Goal: Task Accomplishment & Management: Manage account settings

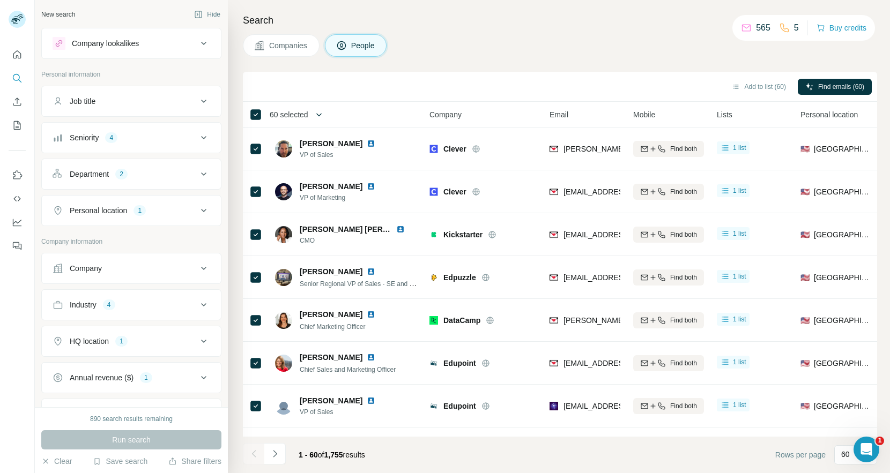
click at [315, 114] on button "button" at bounding box center [318, 114] width 21 height 21
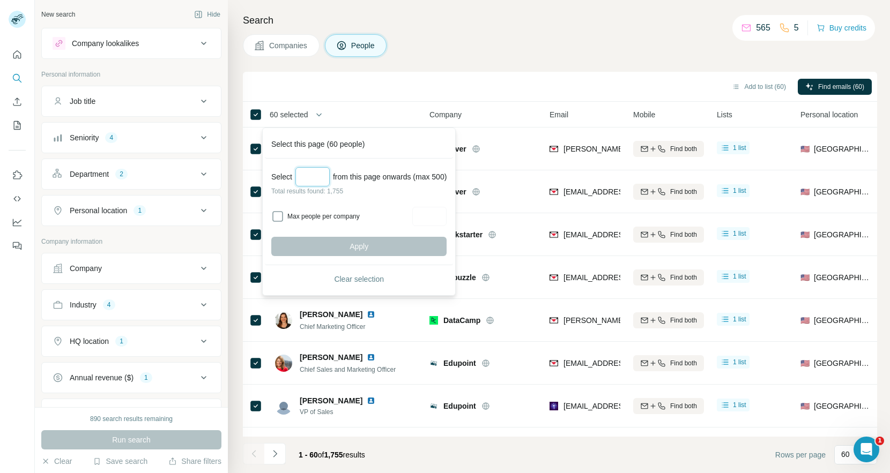
click at [312, 170] on input "Select a number (up to 500)" at bounding box center [312, 176] width 34 height 19
type input "***"
click at [368, 244] on span "Apply" at bounding box center [358, 246] width 19 height 11
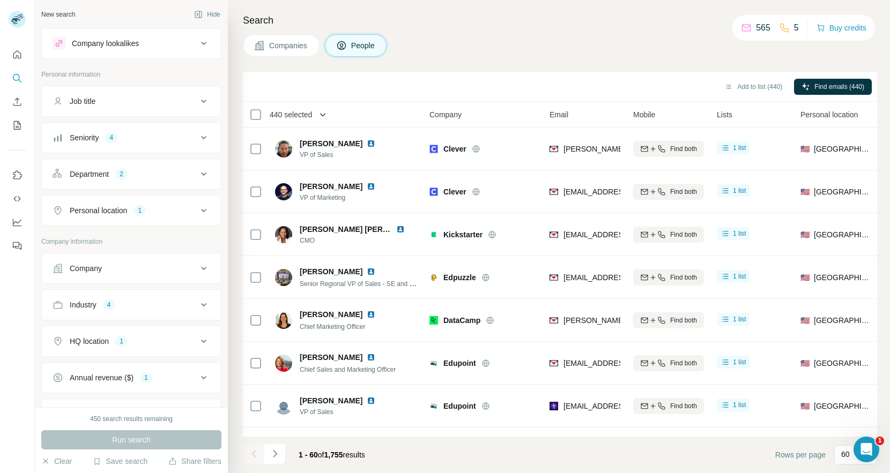
click at [318, 115] on button "button" at bounding box center [322, 114] width 21 height 21
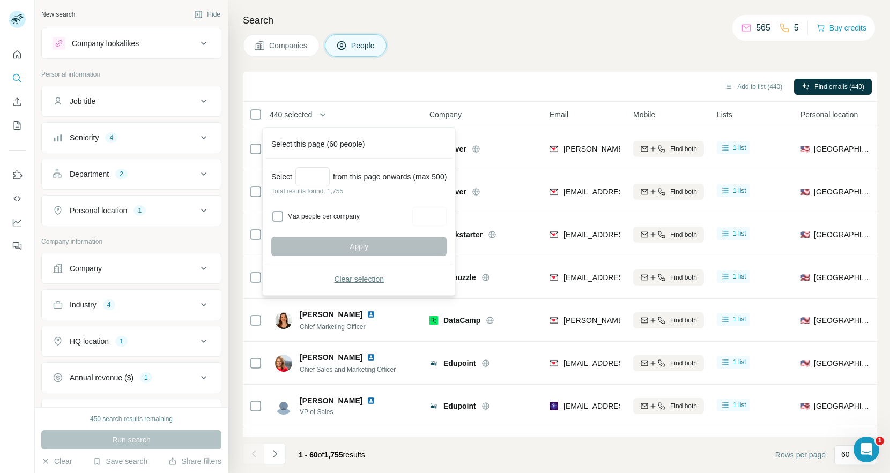
click at [362, 282] on span "Clear selection" at bounding box center [359, 279] width 50 height 11
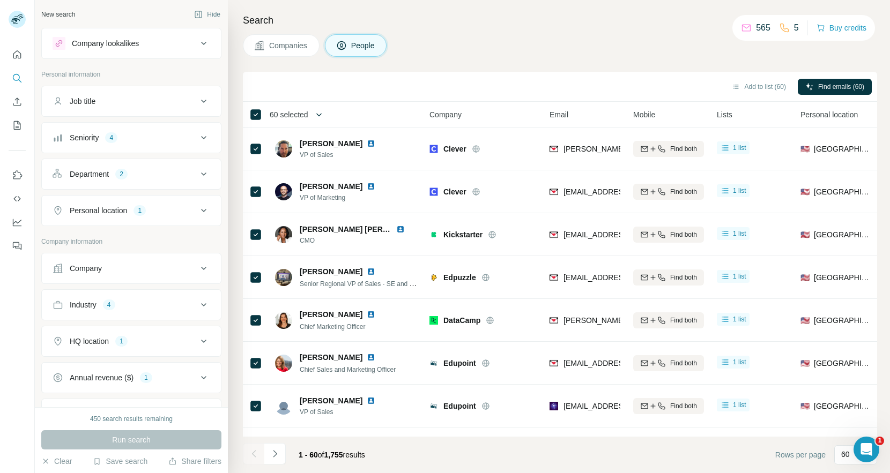
click at [322, 115] on icon "button" at bounding box center [318, 114] width 5 height 3
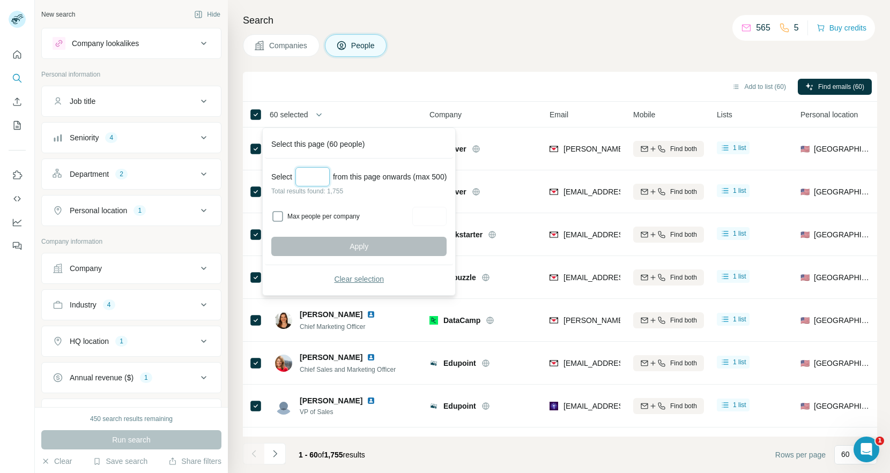
click at [328, 182] on input "Select a number (up to 500)" at bounding box center [312, 176] width 34 height 19
type input "***"
click at [353, 248] on span "Apply" at bounding box center [358, 246] width 19 height 11
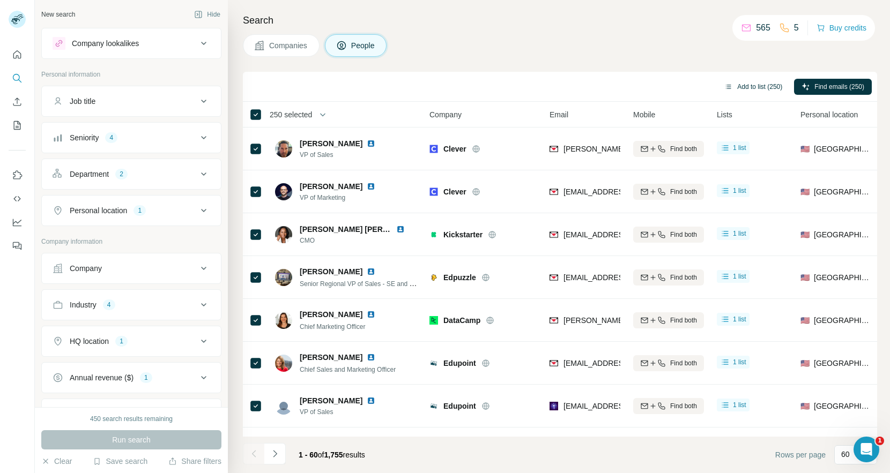
click at [584, 87] on button "Add to list (250)" at bounding box center [752, 87] width 73 height 16
click at [584, 88] on button "Add to list (250)" at bounding box center [752, 87] width 73 height 16
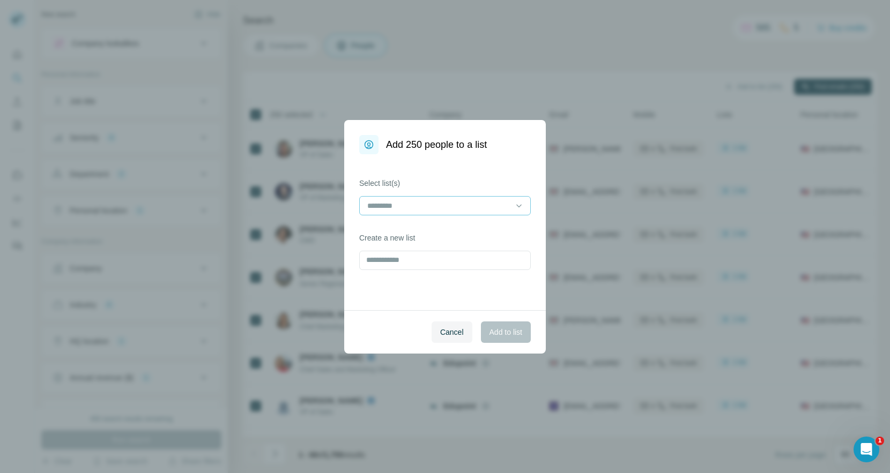
click at [448, 201] on input at bounding box center [438, 206] width 145 height 12
click at [501, 178] on label "Select list(s)" at bounding box center [444, 183] width 171 height 11
click at [440, 256] on input "text" at bounding box center [444, 260] width 171 height 19
click at [458, 173] on div "Select list(s) Create a new list" at bounding box center [444, 232] width 201 height 156
click at [456, 332] on span "Cancel" at bounding box center [452, 332] width 24 height 11
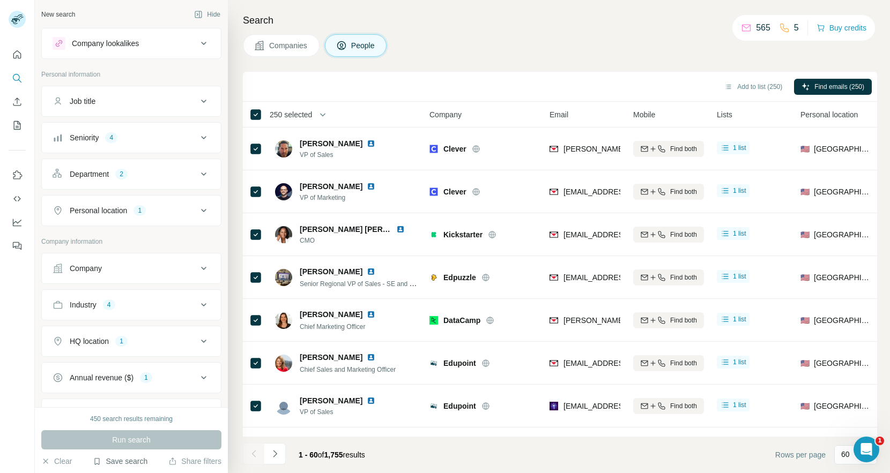
click at [137, 459] on button "Save search" at bounding box center [120, 461] width 55 height 11
click at [150, 444] on div "View my saved searches" at bounding box center [150, 442] width 113 height 21
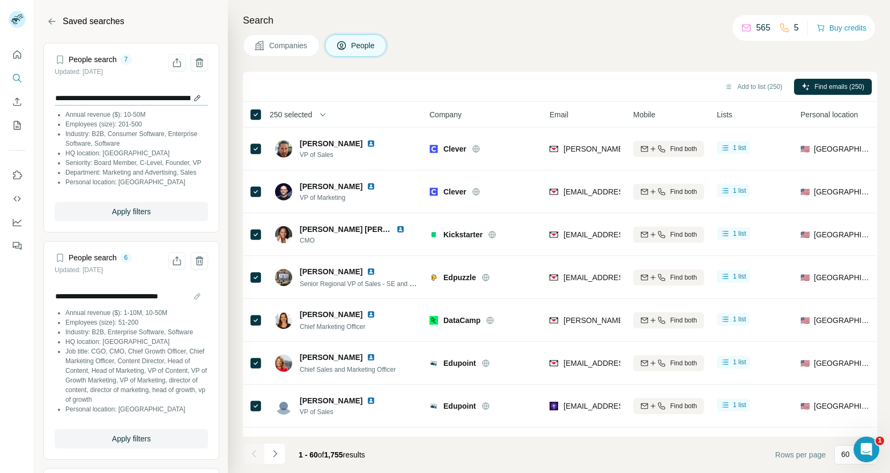
click at [170, 97] on input "**********" at bounding box center [131, 98] width 153 height 15
type input "**********"
click at [584, 65] on div "Search Companies People Add to list (250) Find emails (250) 250 selected People…" at bounding box center [559, 236] width 662 height 473
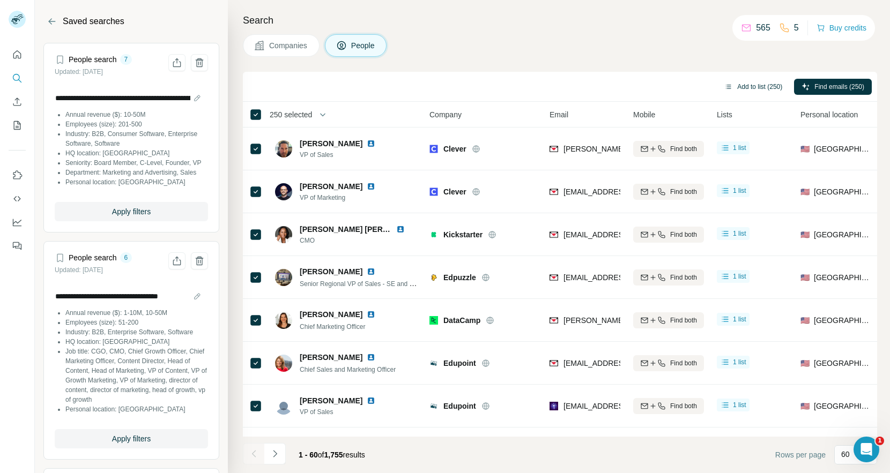
click at [584, 81] on button "Add to list (250)" at bounding box center [752, 87] width 73 height 16
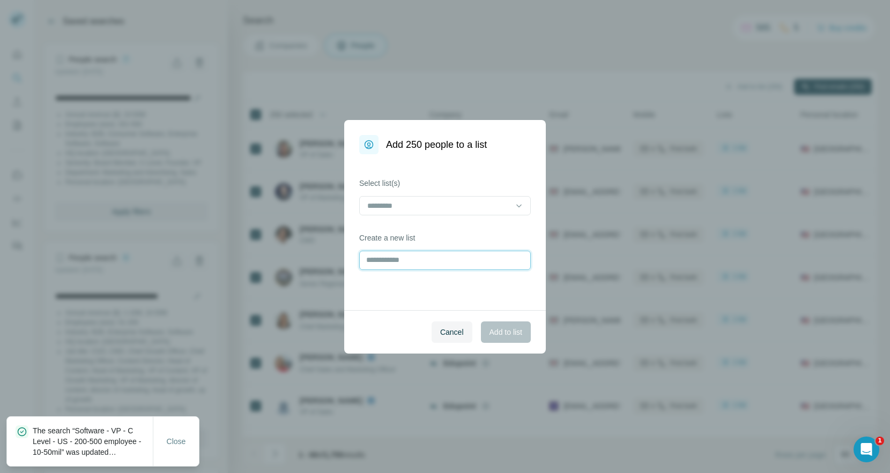
click at [446, 258] on input "text" at bounding box center [444, 260] width 171 height 19
paste input "**********"
type input "**********"
click at [504, 333] on span "Add to list" at bounding box center [505, 332] width 33 height 11
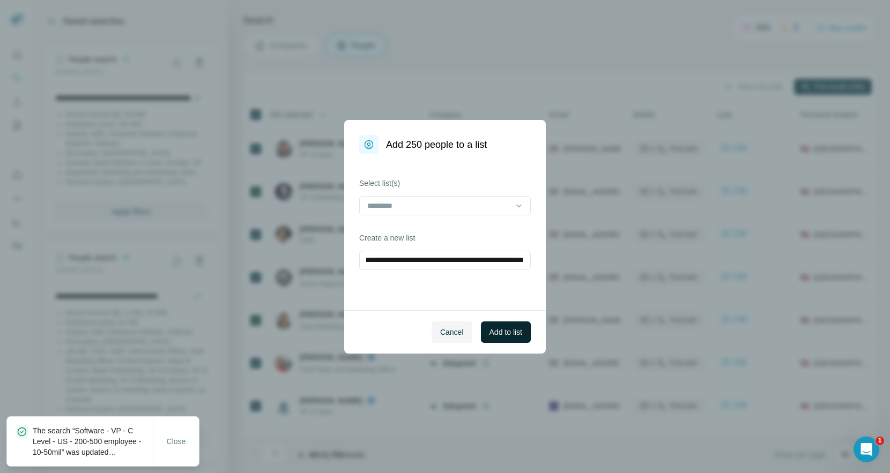
scroll to position [0, 0]
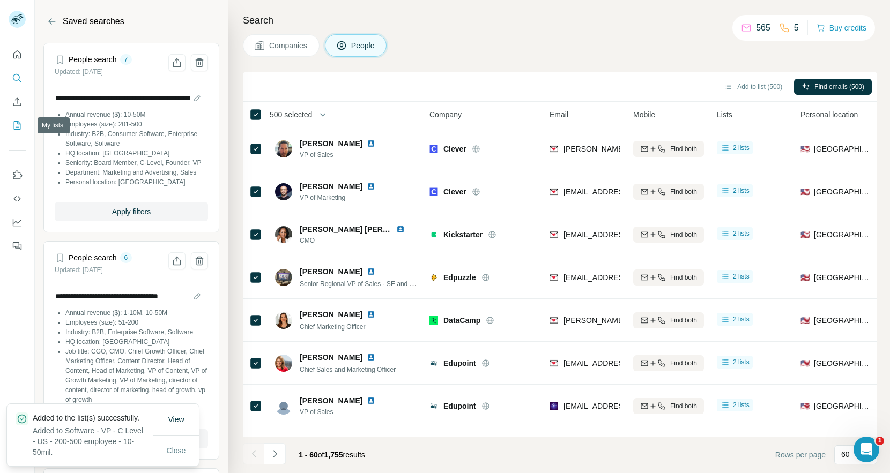
click at [18, 124] on icon "My lists" at bounding box center [17, 125] width 11 height 11
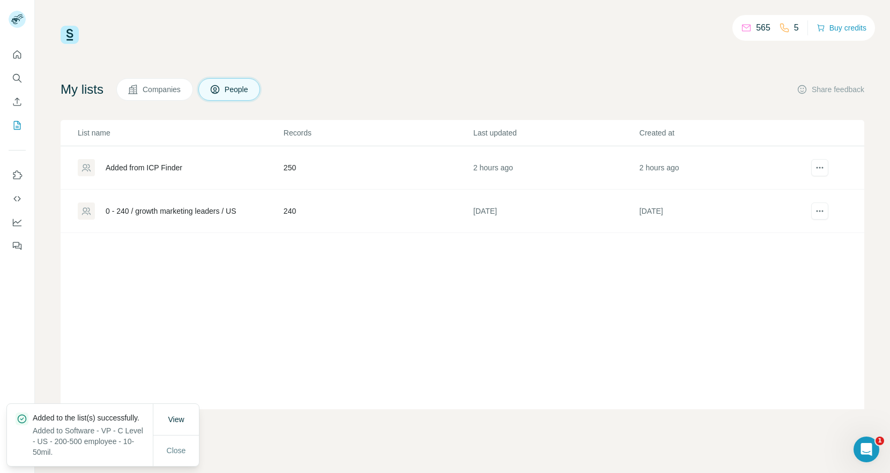
click at [158, 168] on div "Added from ICP Finder" at bounding box center [144, 167] width 77 height 11
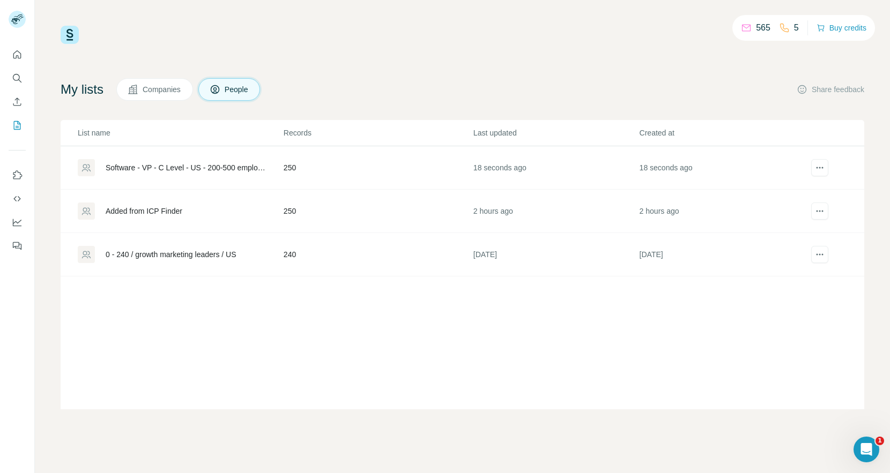
click at [401, 107] on div "My lists Companies People Share feedback List name Records Last updated Created…" at bounding box center [462, 243] width 803 height 331
click at [193, 168] on div "Software - VP - C Level - US - 200-500 employee - 10-50mil" at bounding box center [186, 167] width 160 height 11
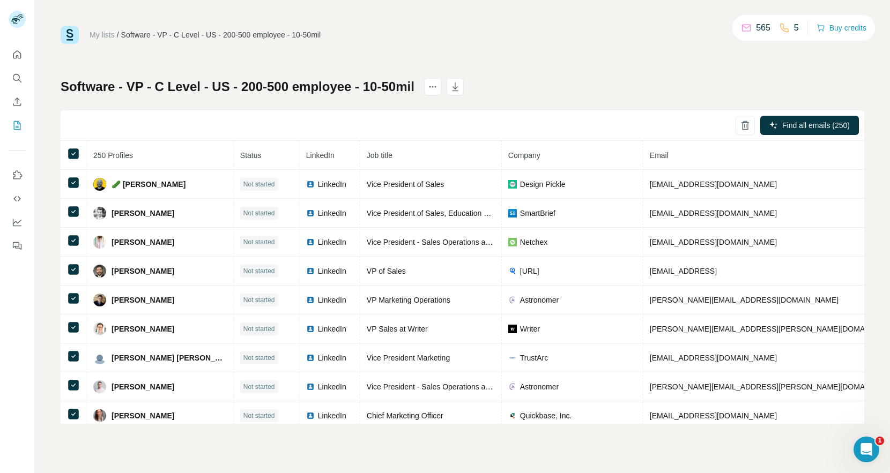
click at [571, 79] on div "Software - VP - C Level - US - 200-500 employee - 10-50mil Find all emails (250…" at bounding box center [462, 251] width 803 height 346
click at [438, 84] on icon "actions" at bounding box center [432, 86] width 11 height 11
click at [521, 70] on div "My lists / Software - VP - C Level - US - 200-500 employee - 10-50mil 565 5 Buy…" at bounding box center [462, 225] width 803 height 398
click at [460, 88] on icon "button" at bounding box center [455, 86] width 11 height 11
